Goal: Information Seeking & Learning: Learn about a topic

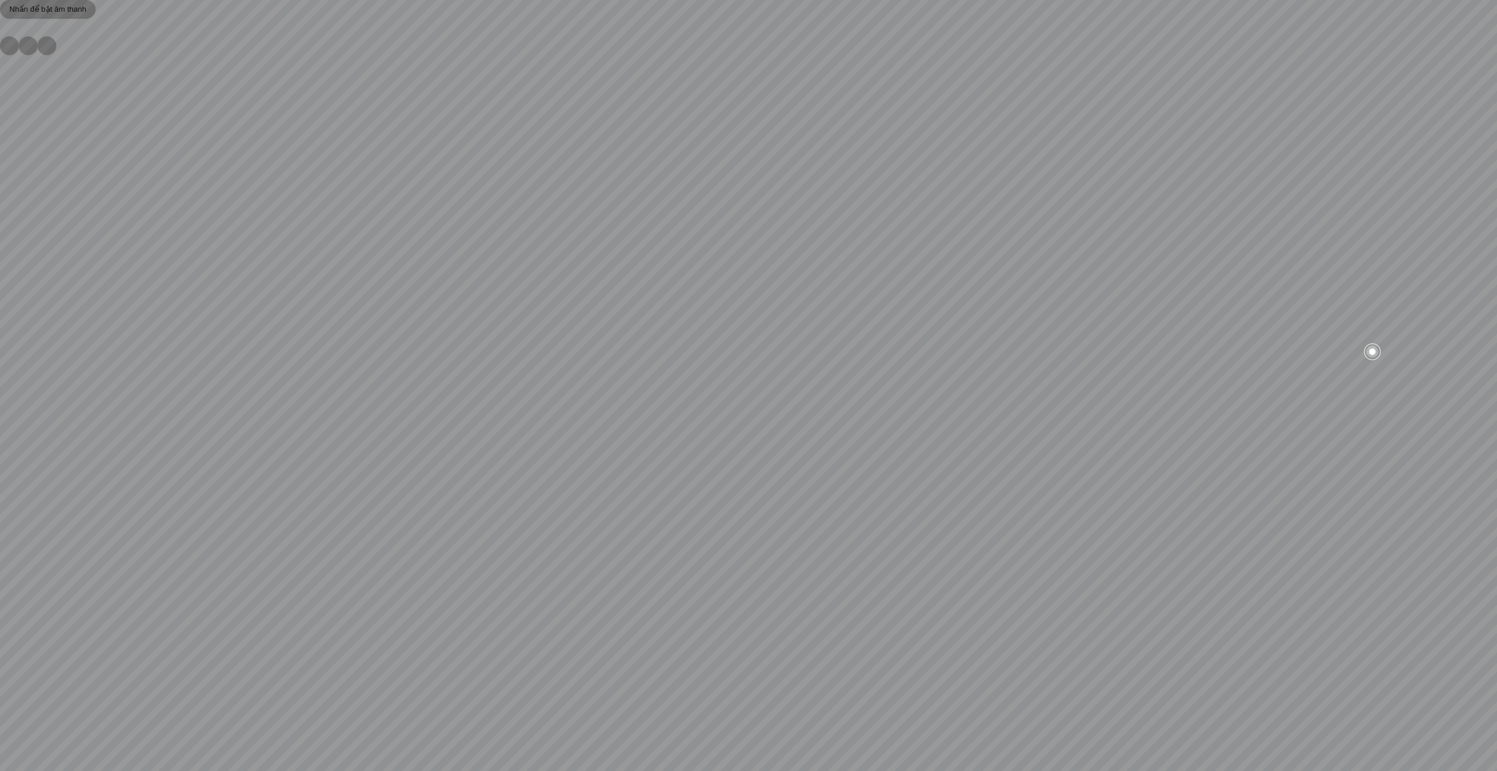
drag, startPoint x: 948, startPoint y: 392, endPoint x: 384, endPoint y: 361, distance: 565.1
click at [409, 19] on div at bounding box center [748, 19] width 1497 height 0
drag, startPoint x: 957, startPoint y: 409, endPoint x: 658, endPoint y: 372, distance: 301.4
click at [636, 330] on div at bounding box center [748, 385] width 1497 height 771
drag, startPoint x: 1092, startPoint y: 416, endPoint x: 600, endPoint y: 409, distance: 492.2
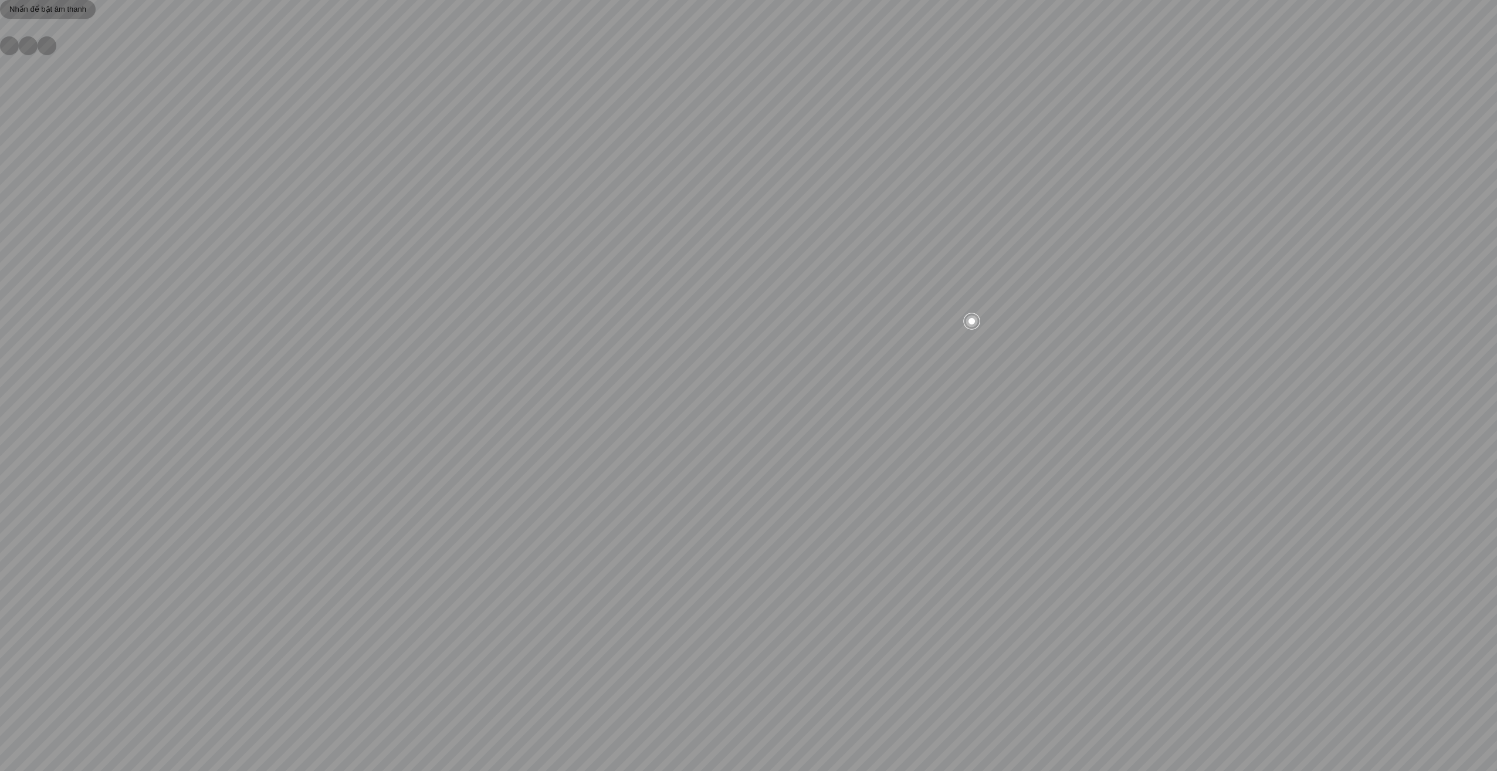
click at [636, 330] on div at bounding box center [748, 385] width 1497 height 771
drag, startPoint x: 1109, startPoint y: 461, endPoint x: 635, endPoint y: 444, distance: 474.3
click at [636, 330] on div at bounding box center [748, 385] width 1497 height 771
drag, startPoint x: 1032, startPoint y: 399, endPoint x: 1073, endPoint y: 443, distance: 60.2
click at [636, 330] on div at bounding box center [748, 385] width 1497 height 771
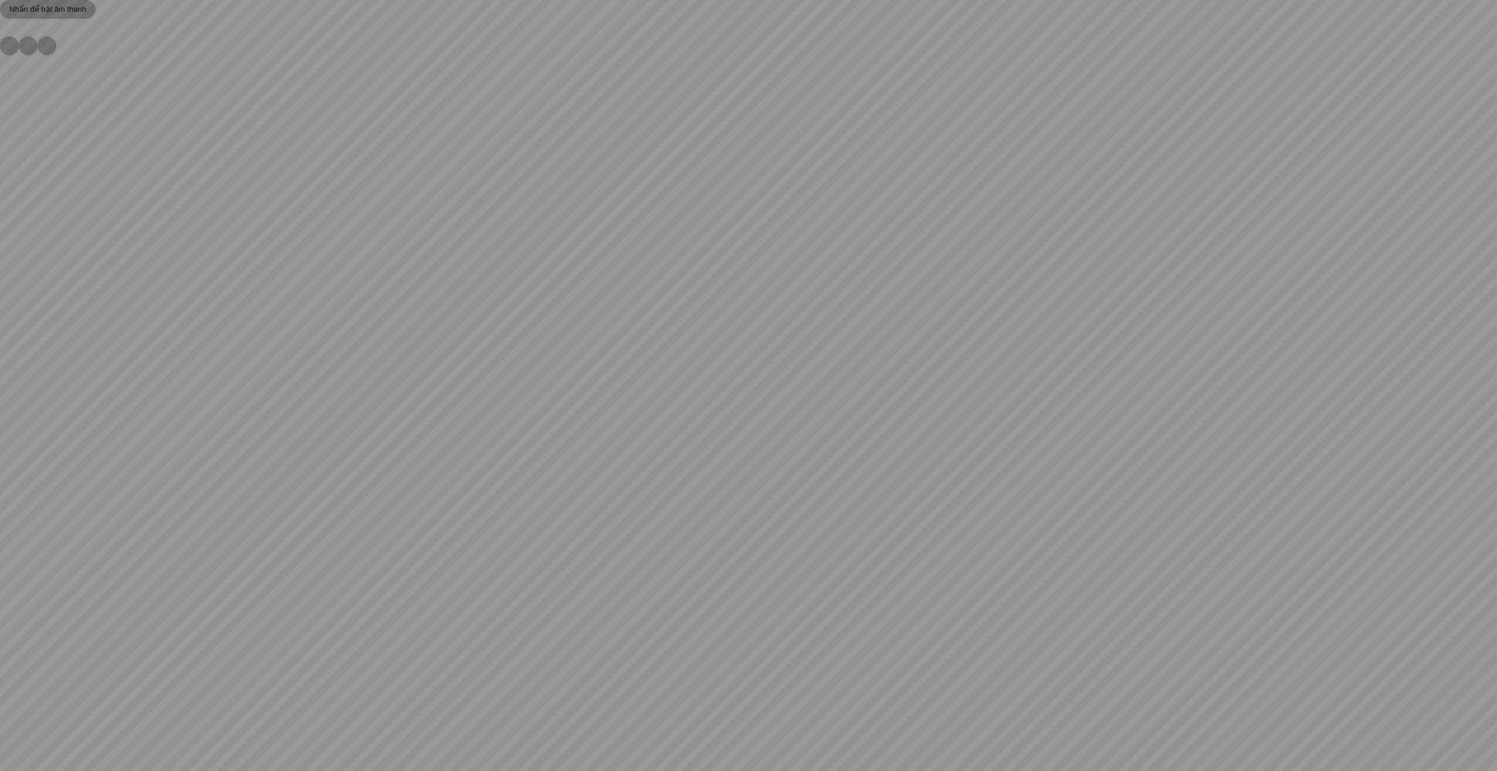
drag, startPoint x: 1281, startPoint y: 231, endPoint x: 1295, endPoint y: 188, distance: 45.1
click at [636, 188] on div at bounding box center [748, 385] width 1497 height 771
click at [28, 46] on icon "button" at bounding box center [28, 46] width 0 height 0
click at [5, 28] on img at bounding box center [5, 28] width 0 height 0
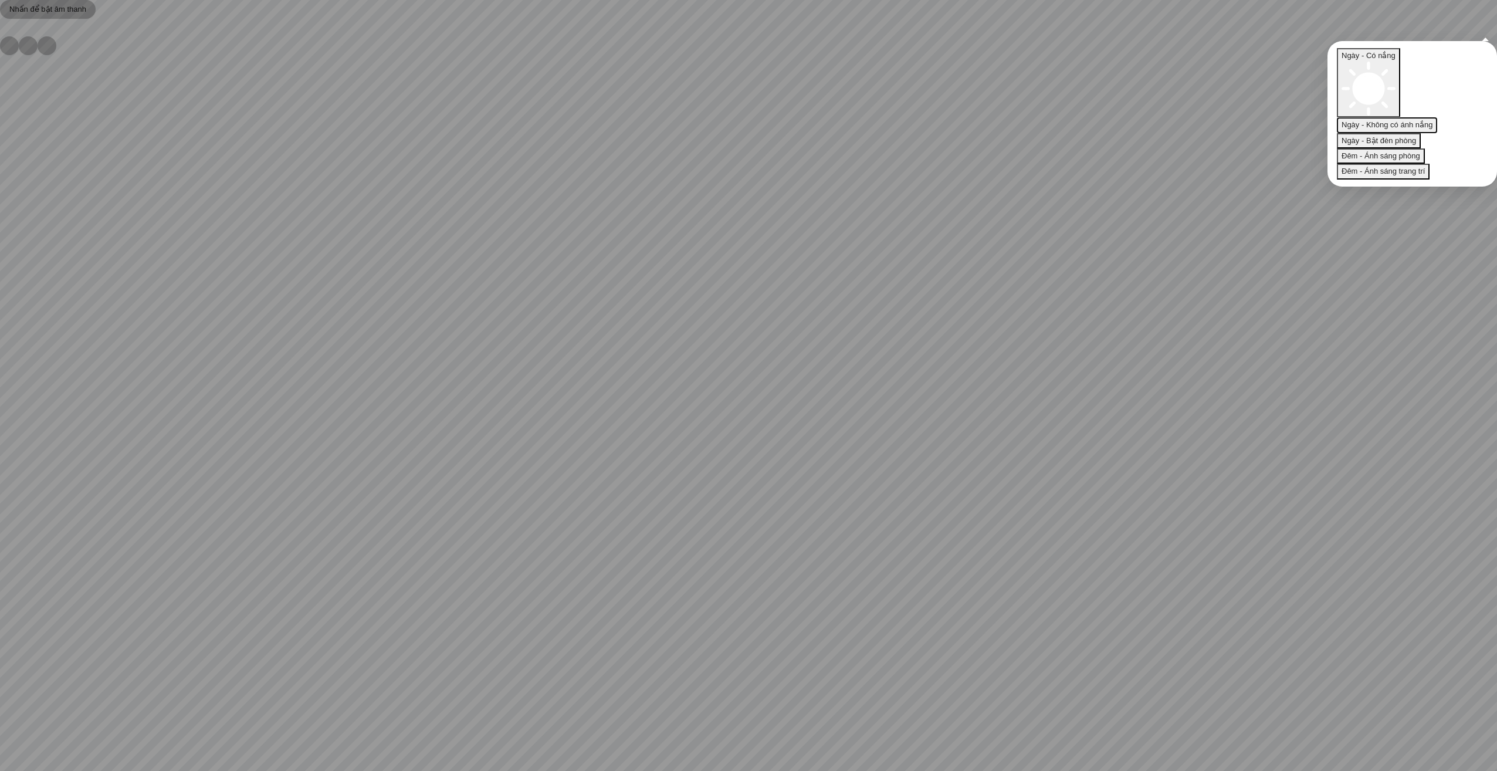
click at [636, 120] on span "Ngày - Không có ánh nắng" at bounding box center [1386, 124] width 91 height 9
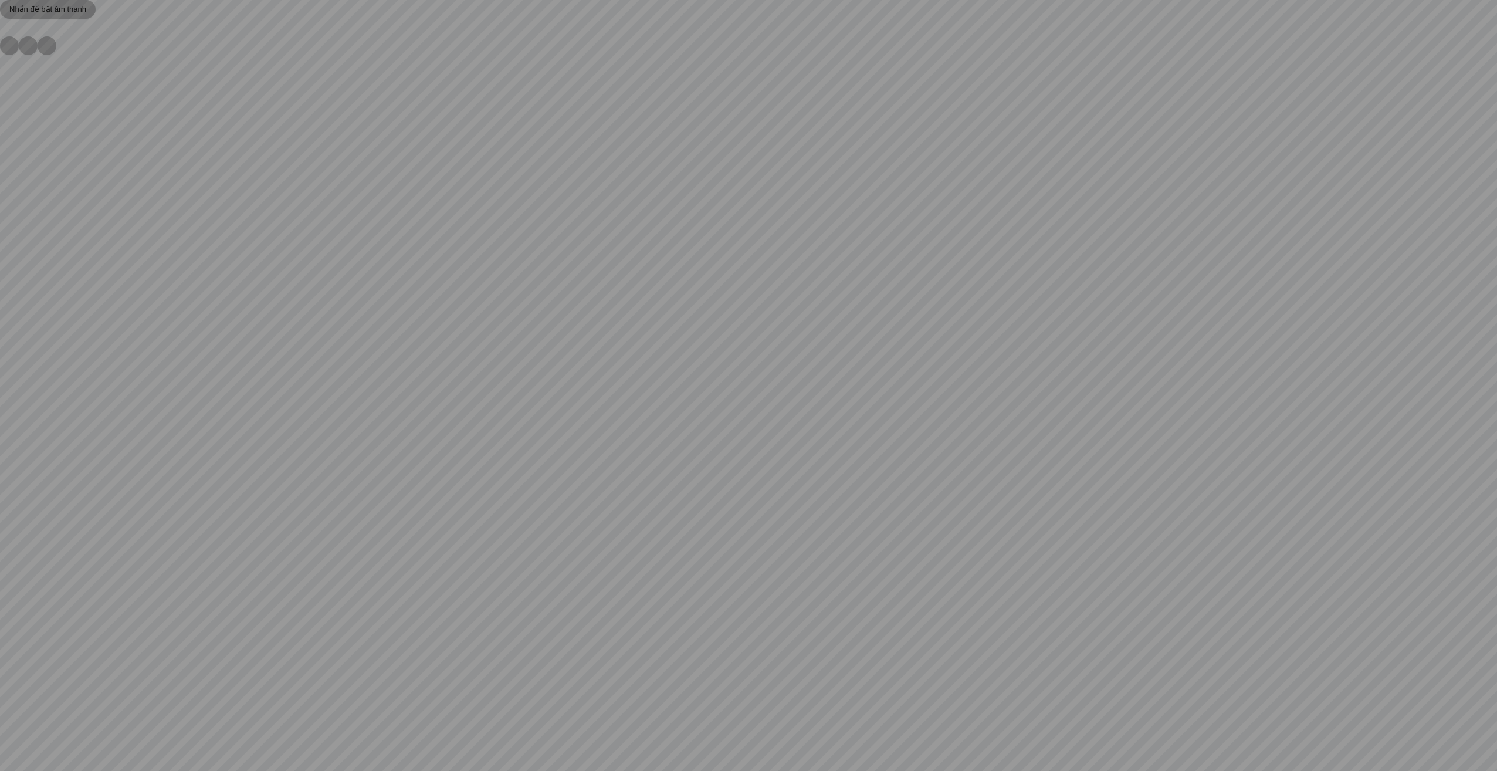
drag, startPoint x: 976, startPoint y: 370, endPoint x: 1005, endPoint y: 279, distance: 95.4
click at [636, 279] on div at bounding box center [748, 385] width 1497 height 771
click at [5, 28] on img at bounding box center [5, 28] width 0 height 0
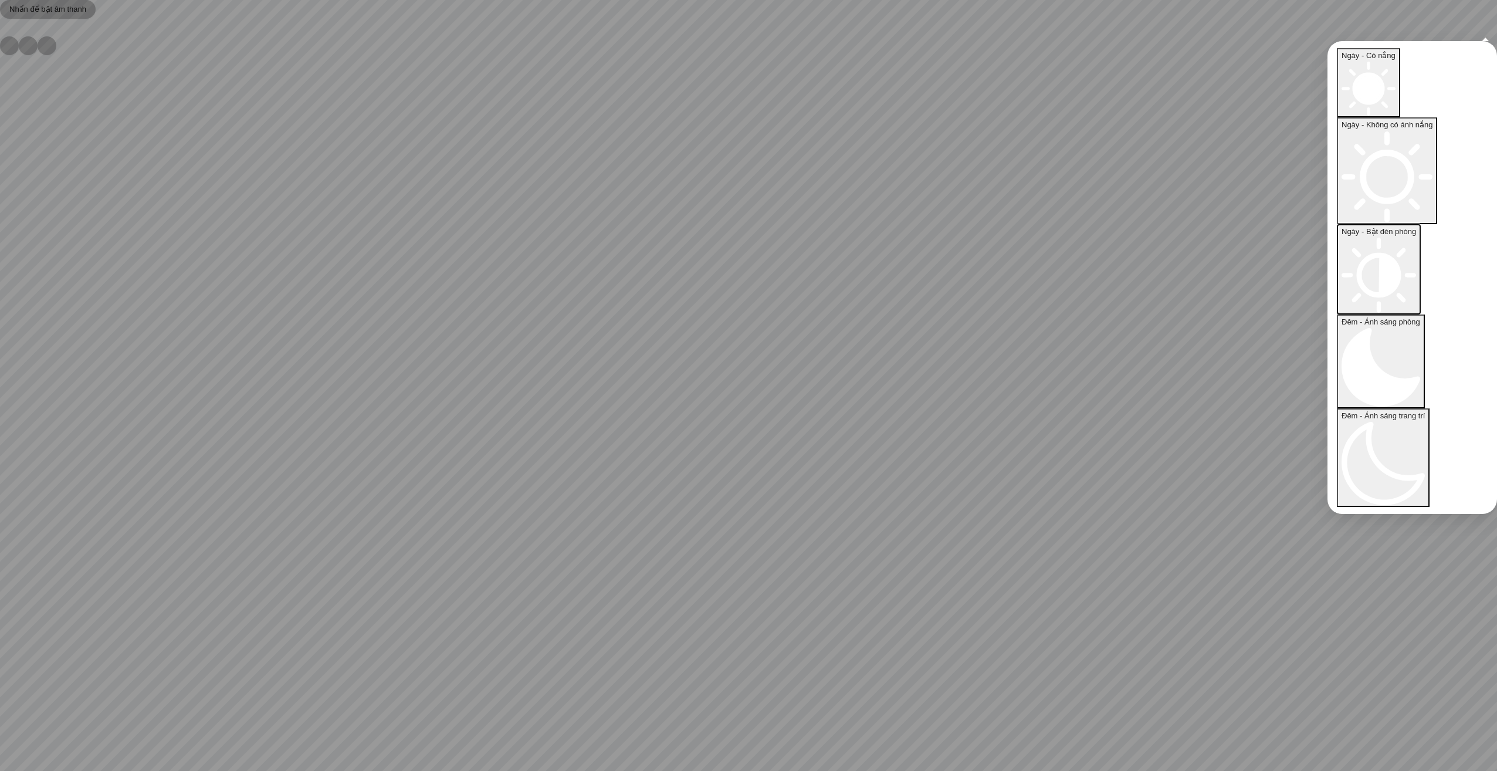
click at [636, 227] on span "Ngày - Bật đèn phòng" at bounding box center [1378, 231] width 74 height 9
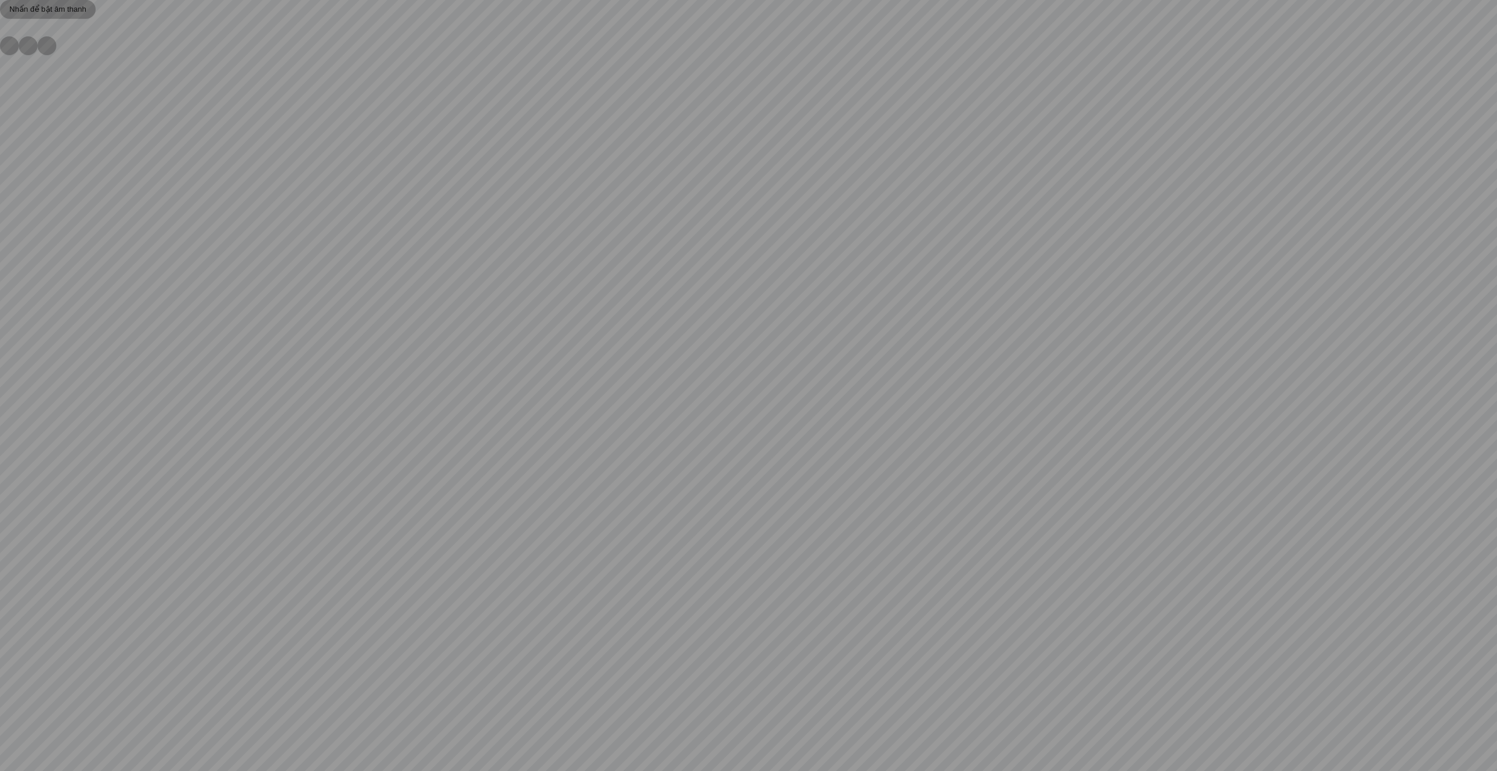
click at [5, 28] on img at bounding box center [5, 28] width 0 height 0
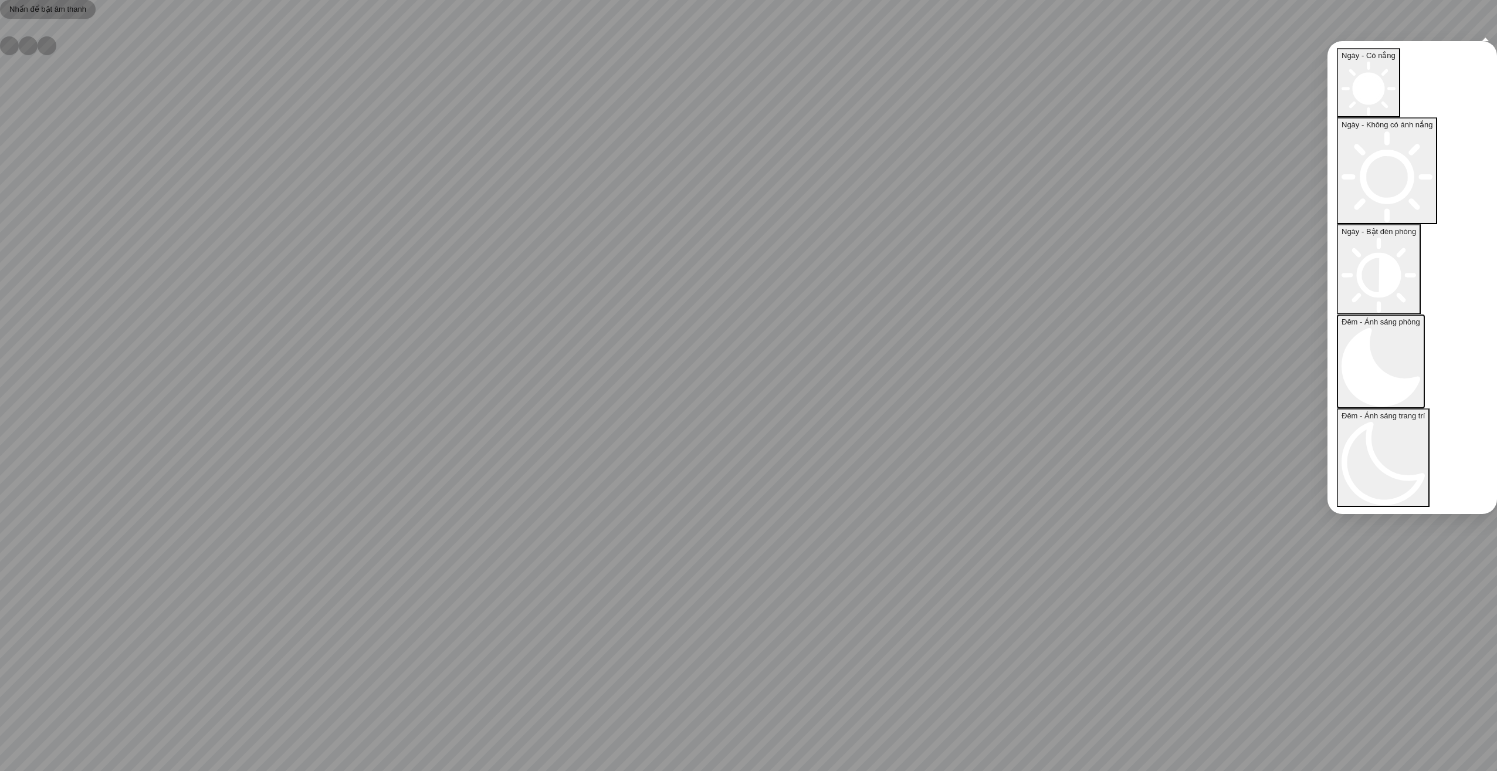
click at [636, 317] on span "Đêm - Ánh sáng phòng" at bounding box center [1380, 321] width 79 height 9
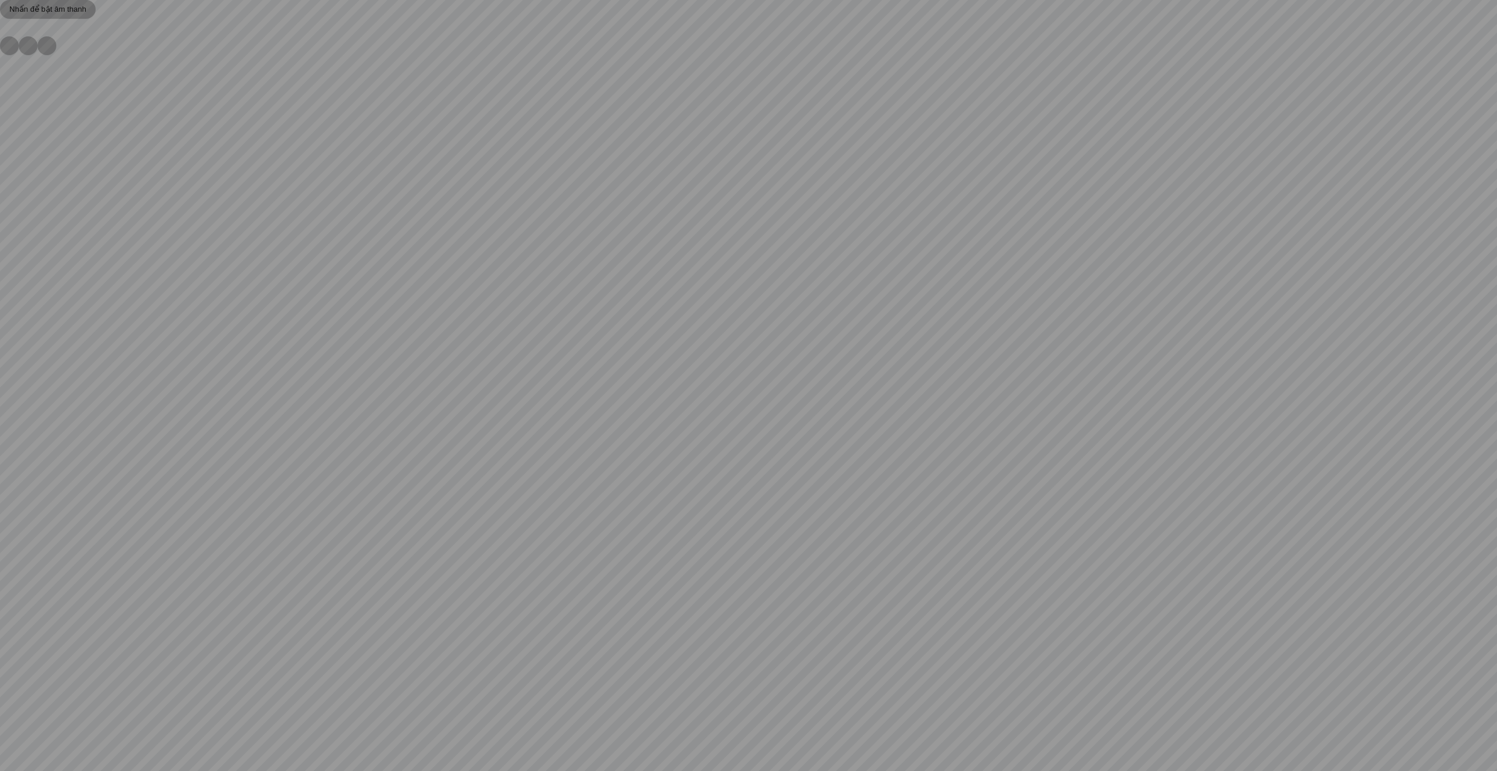
click at [5, 28] on img at bounding box center [5, 28] width 0 height 0
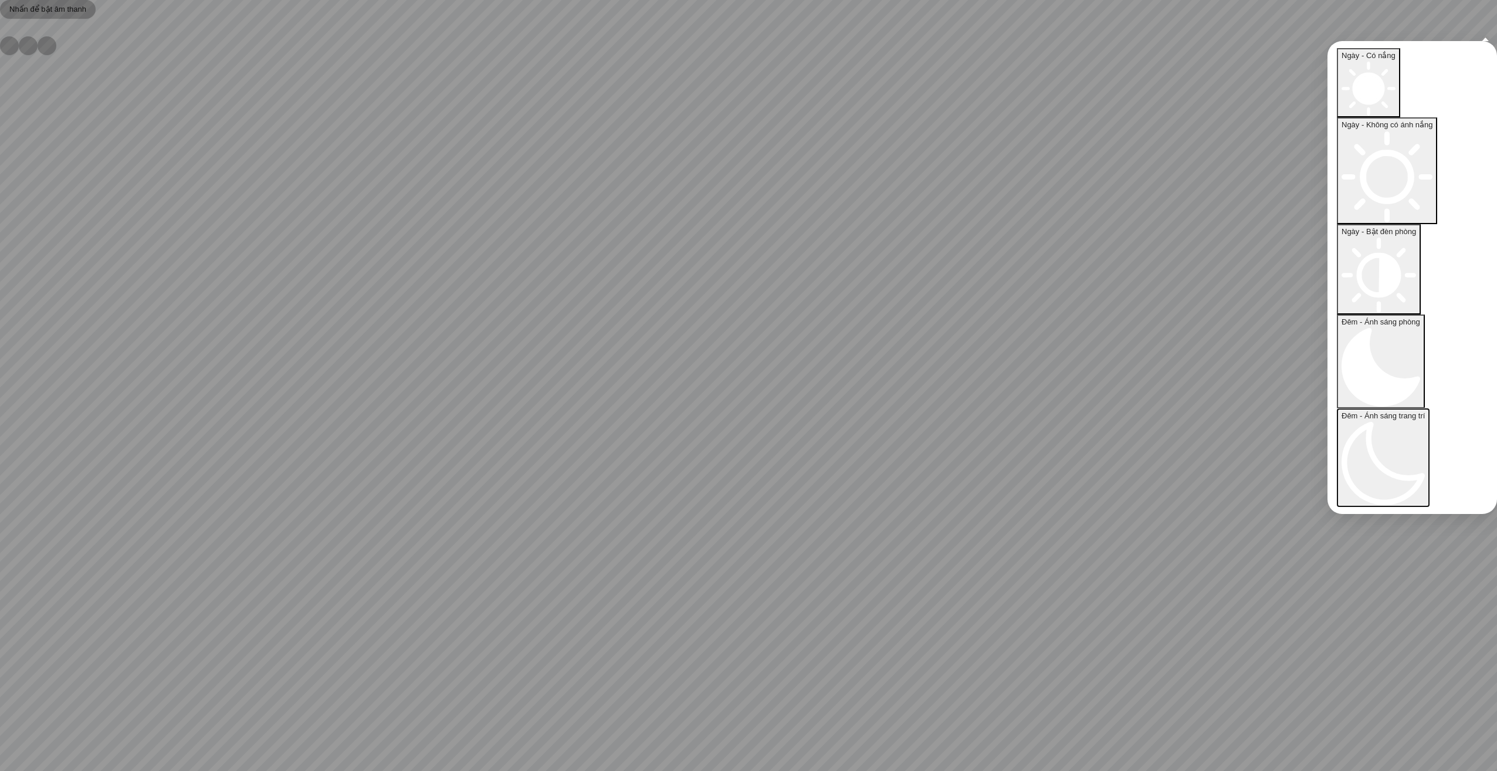
click at [636, 330] on span "Đêm - Ánh sáng trang trí" at bounding box center [1382, 415] width 83 height 9
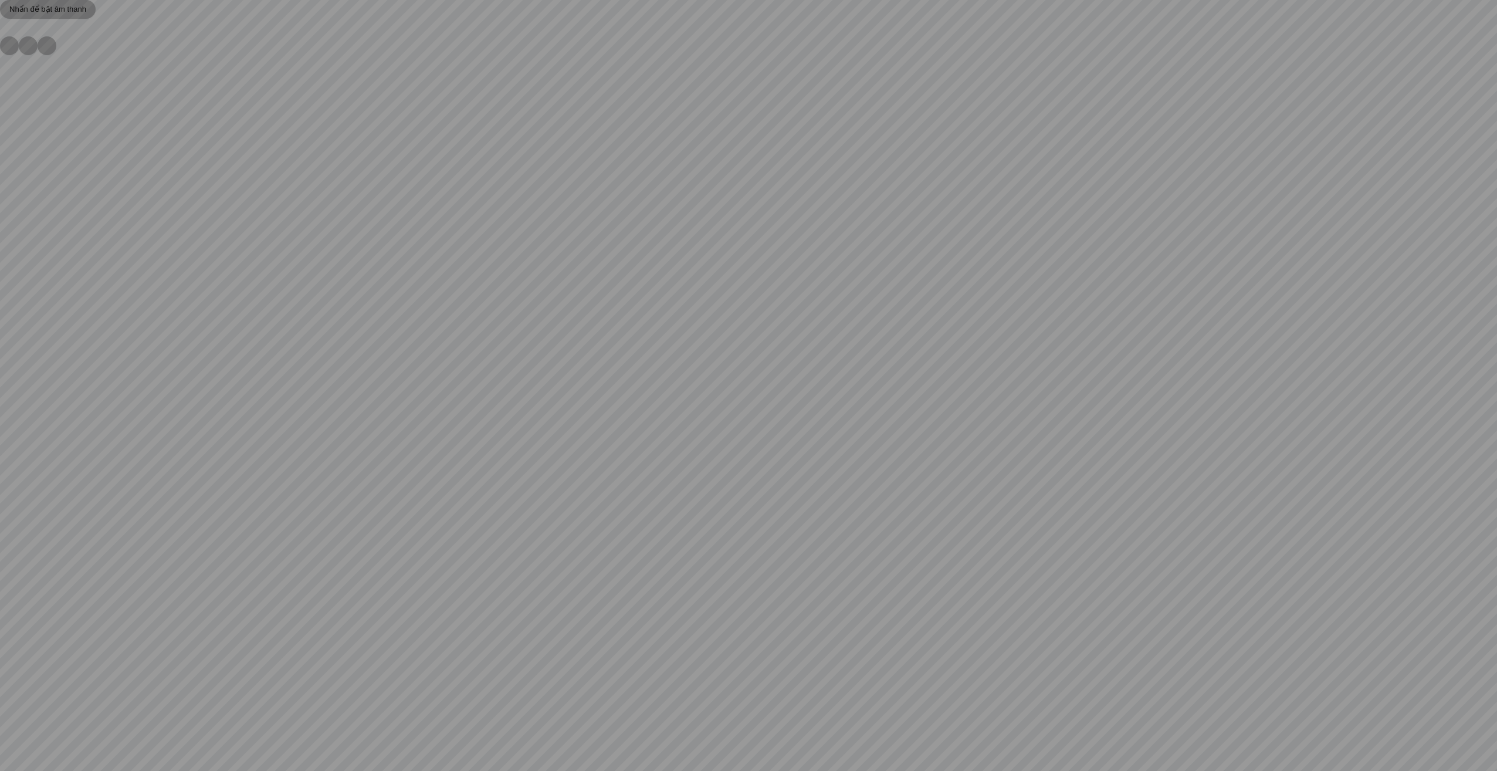
drag, startPoint x: 696, startPoint y: 216, endPoint x: 904, endPoint y: 272, distance: 216.0
click at [636, 272] on div at bounding box center [748, 385] width 1497 height 771
click at [636, 226] on div at bounding box center [967, 227] width 19 height 19
drag, startPoint x: 551, startPoint y: 395, endPoint x: 941, endPoint y: 299, distance: 401.8
click at [636, 307] on div at bounding box center [748, 385] width 1497 height 771
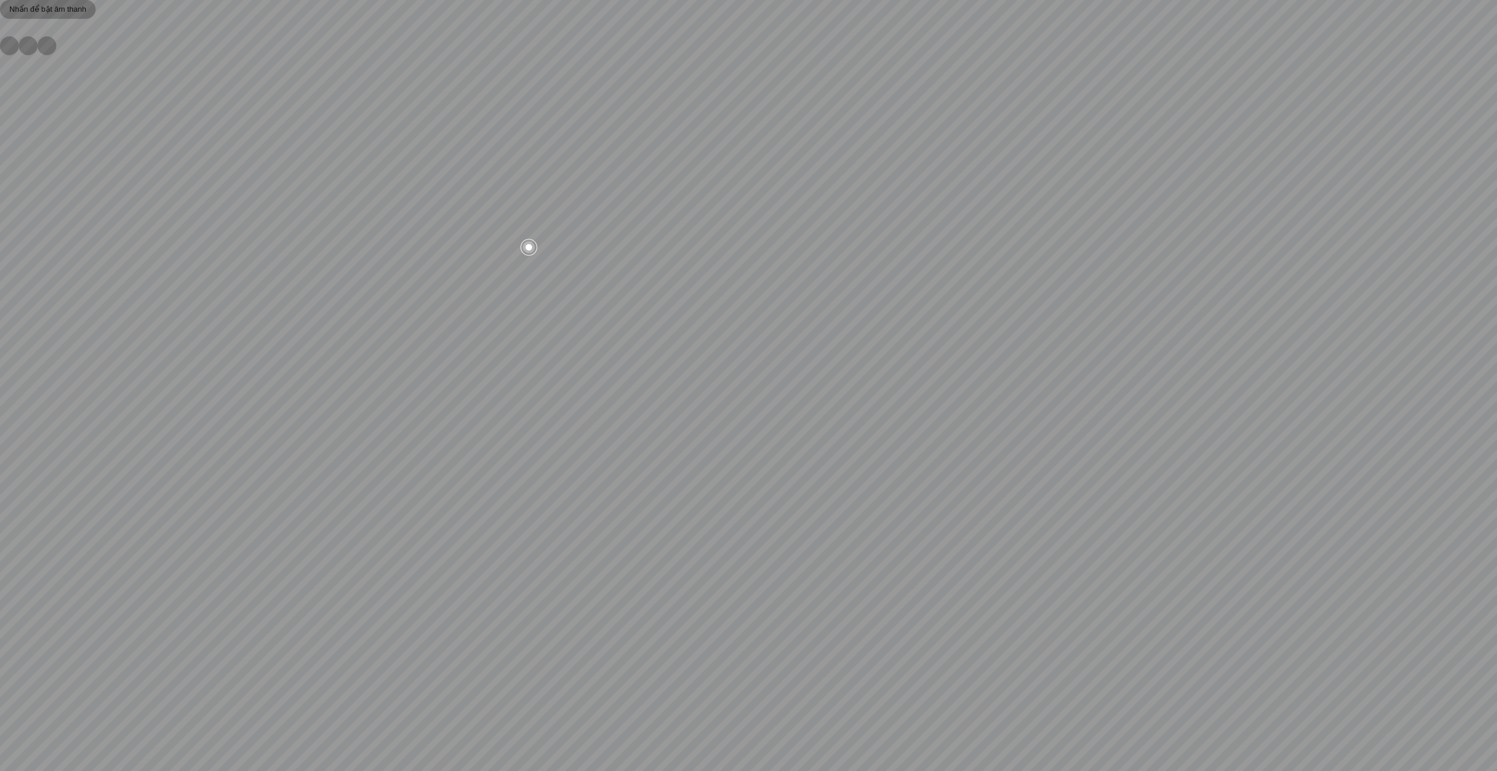
drag, startPoint x: 808, startPoint y: 309, endPoint x: 940, endPoint y: 323, distance: 132.7
click at [636, 322] on div at bounding box center [748, 385] width 1497 height 771
drag, startPoint x: 1241, startPoint y: 222, endPoint x: 718, endPoint y: 223, distance: 523.2
click at [636, 228] on div at bounding box center [748, 385] width 1497 height 771
drag, startPoint x: 1018, startPoint y: 316, endPoint x: 807, endPoint y: 309, distance: 211.3
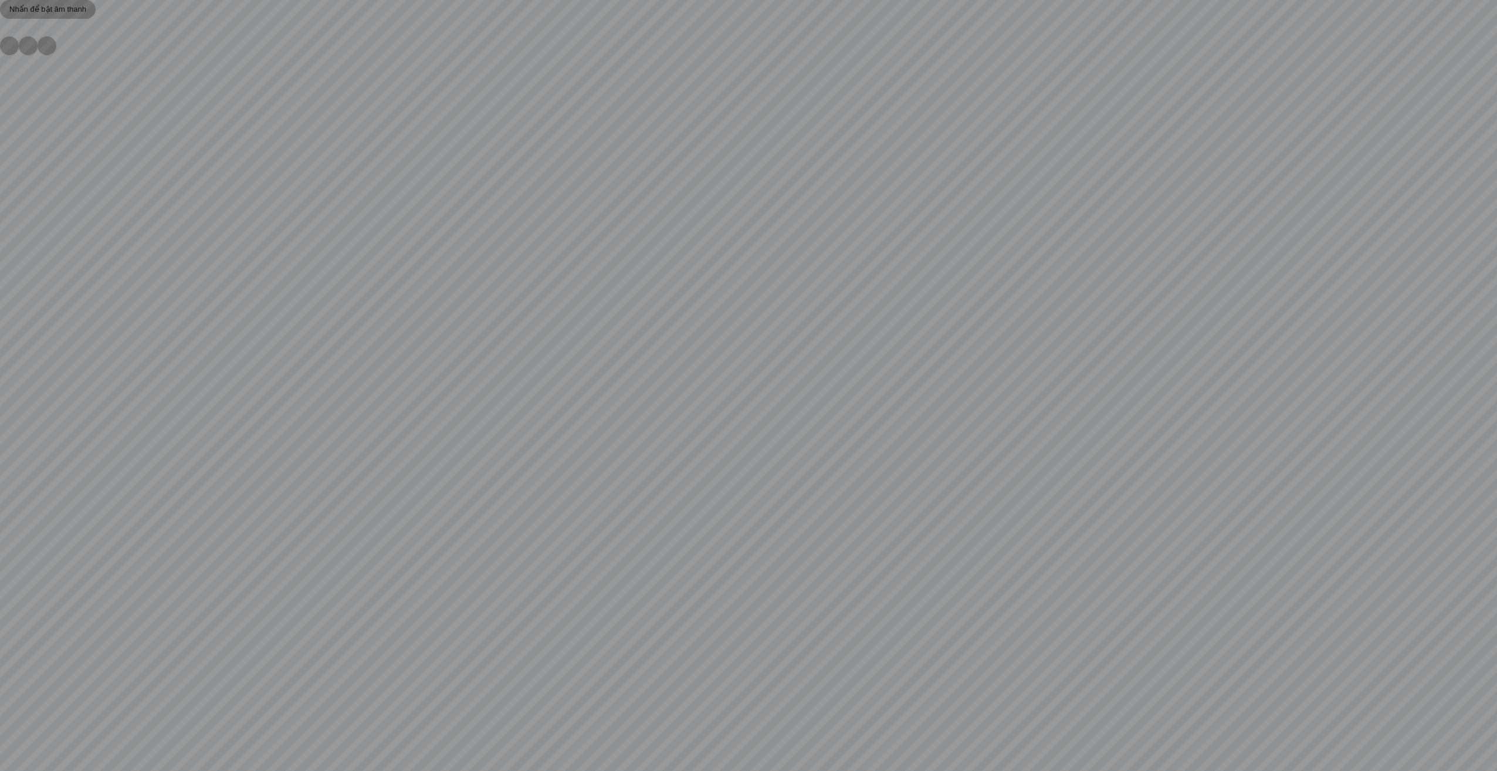
click at [636, 311] on div at bounding box center [748, 385] width 1497 height 771
drag, startPoint x: 906, startPoint y: 239, endPoint x: 831, endPoint y: 290, distance: 90.5
click at [636, 290] on div at bounding box center [748, 385] width 1497 height 771
drag, startPoint x: 1010, startPoint y: 290, endPoint x: 1046, endPoint y: 292, distance: 36.4
click at [636, 292] on div at bounding box center [748, 385] width 1497 height 771
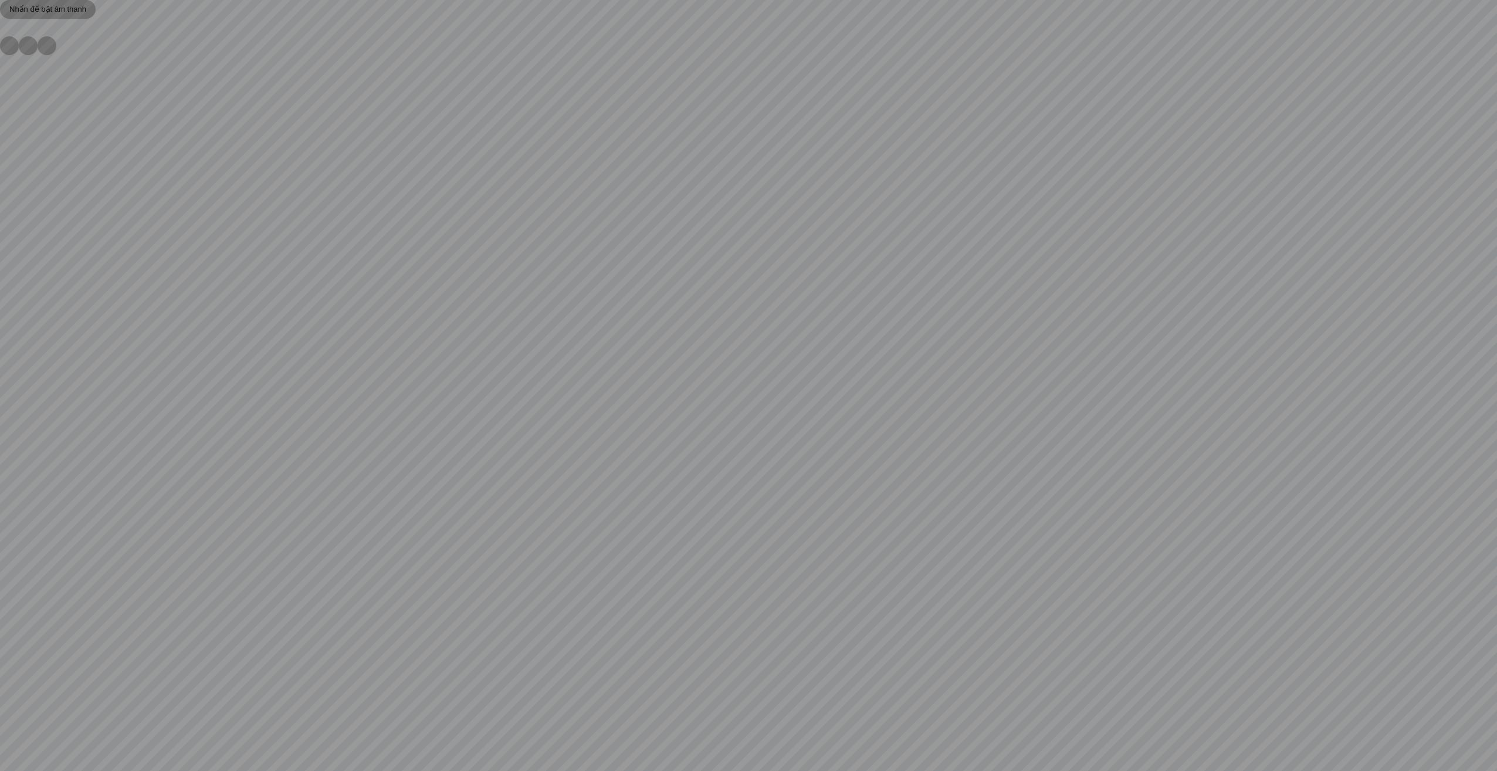
click at [5, 28] on img at bounding box center [5, 28] width 0 height 0
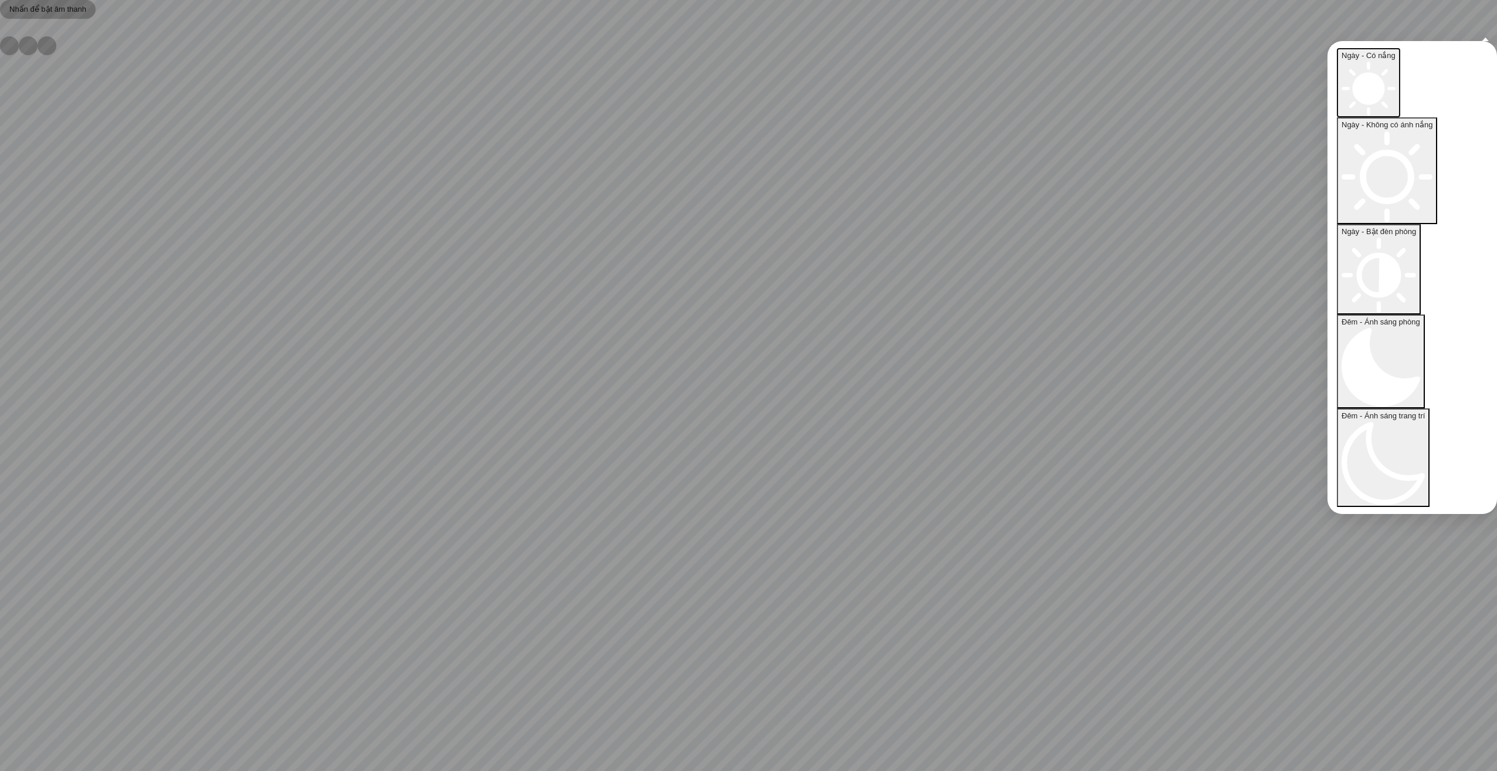
click at [636, 51] on span "Ngày - Có nắng" at bounding box center [1368, 55] width 54 height 9
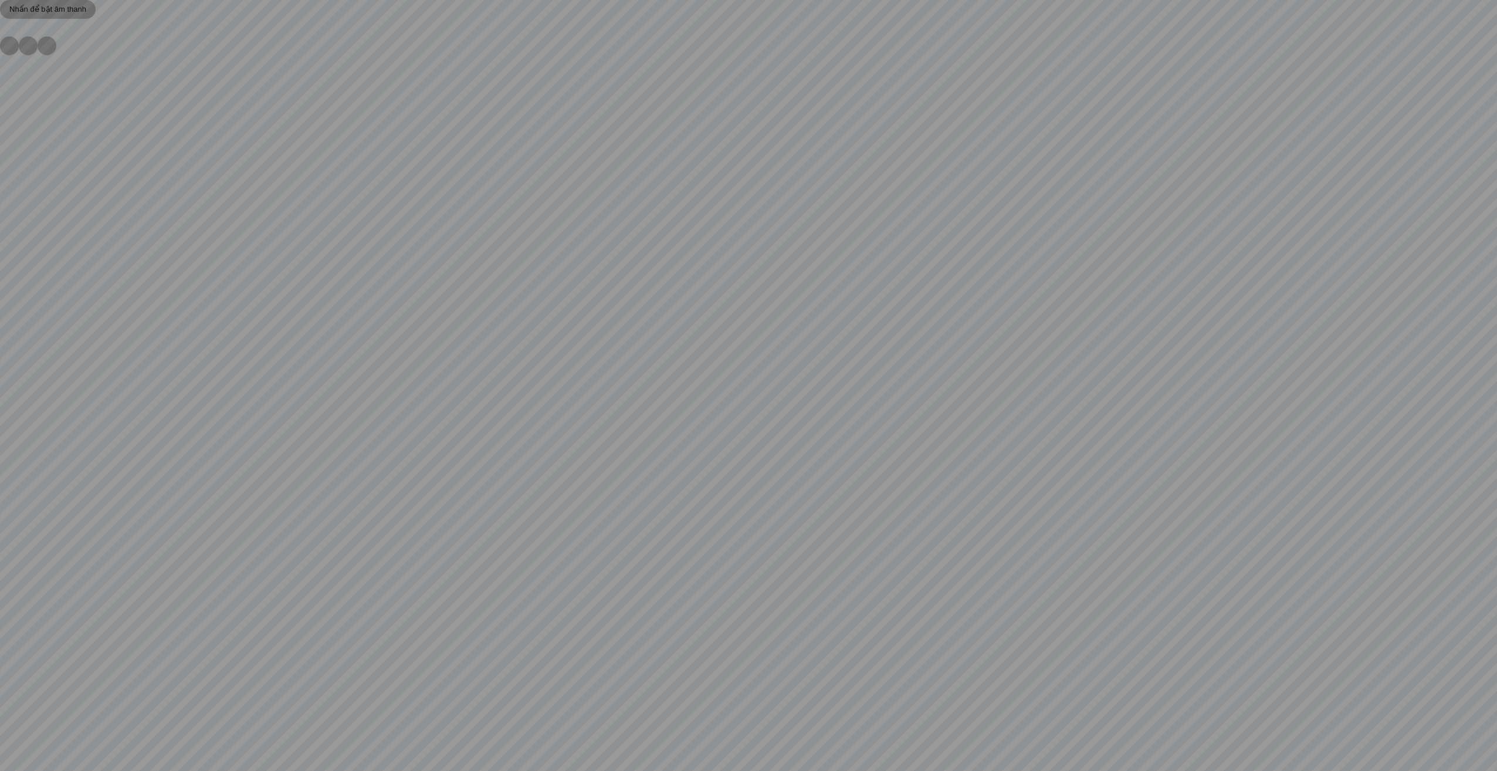
click at [5, 28] on img at bounding box center [5, 28] width 0 height 0
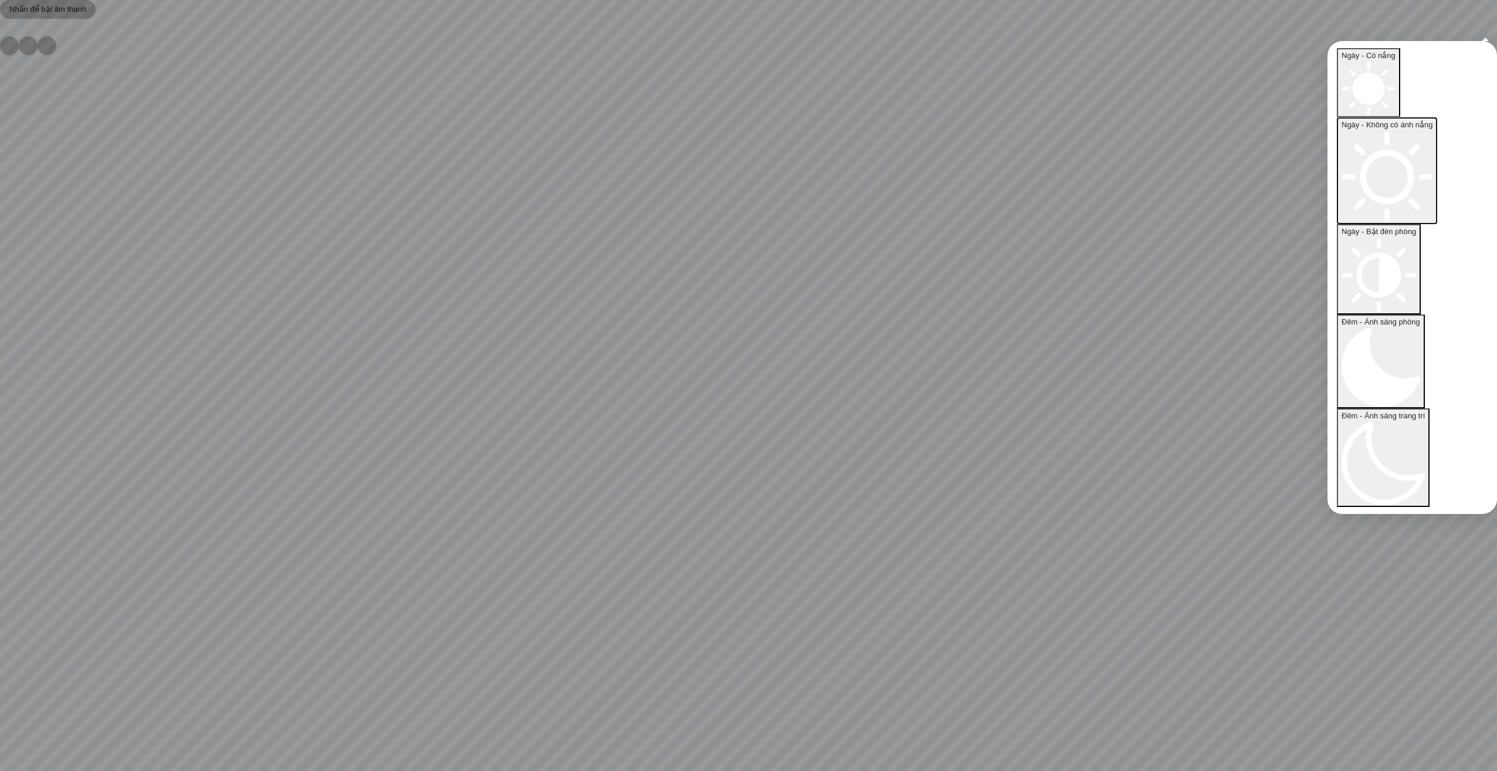
click at [636, 120] on span "Ngày - Không có ánh nắng" at bounding box center [1386, 124] width 91 height 9
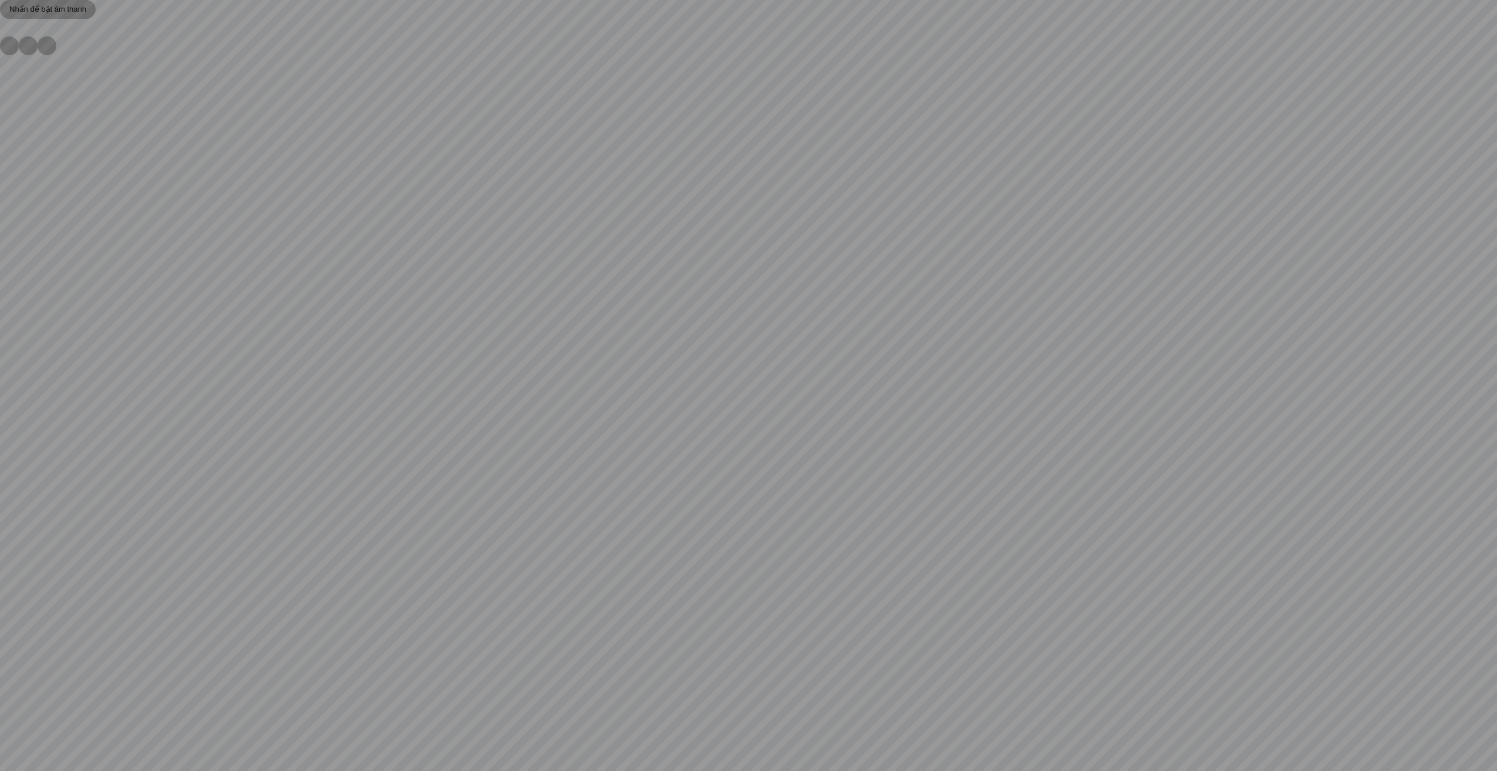
click at [5, 28] on img at bounding box center [5, 28] width 0 height 0
